Goal: Go to known website: Access a specific website the user already knows

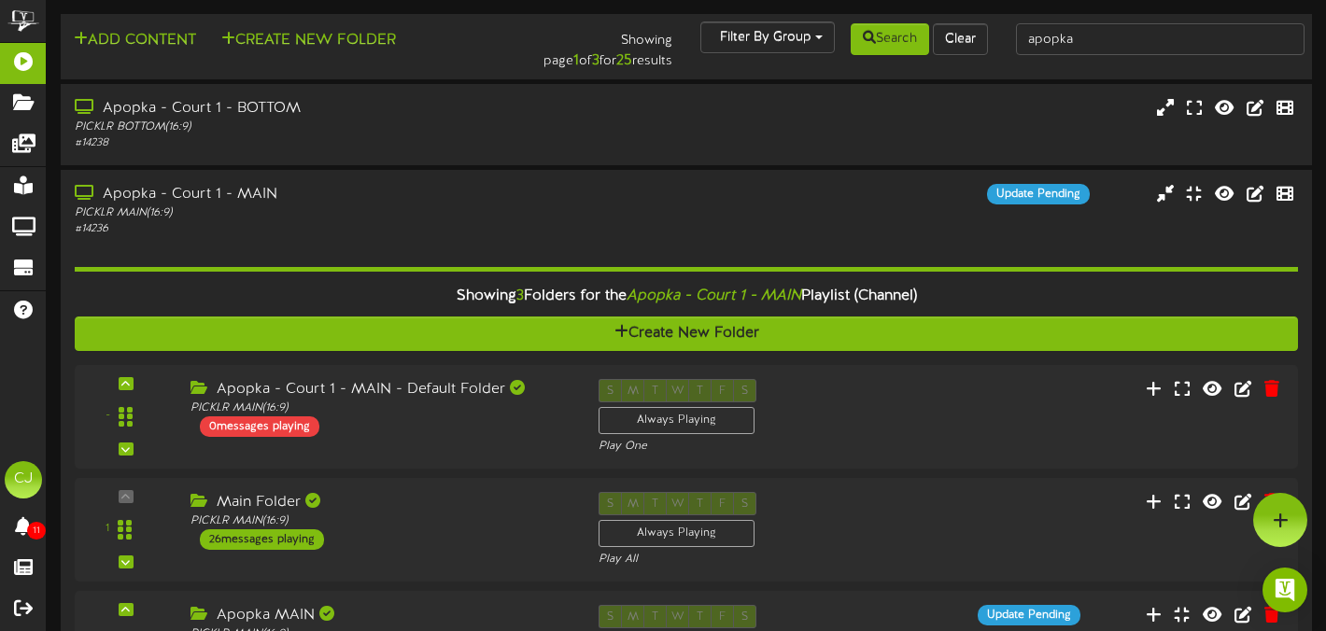
scroll to position [470, 0]
